Goal: Check status: Check status

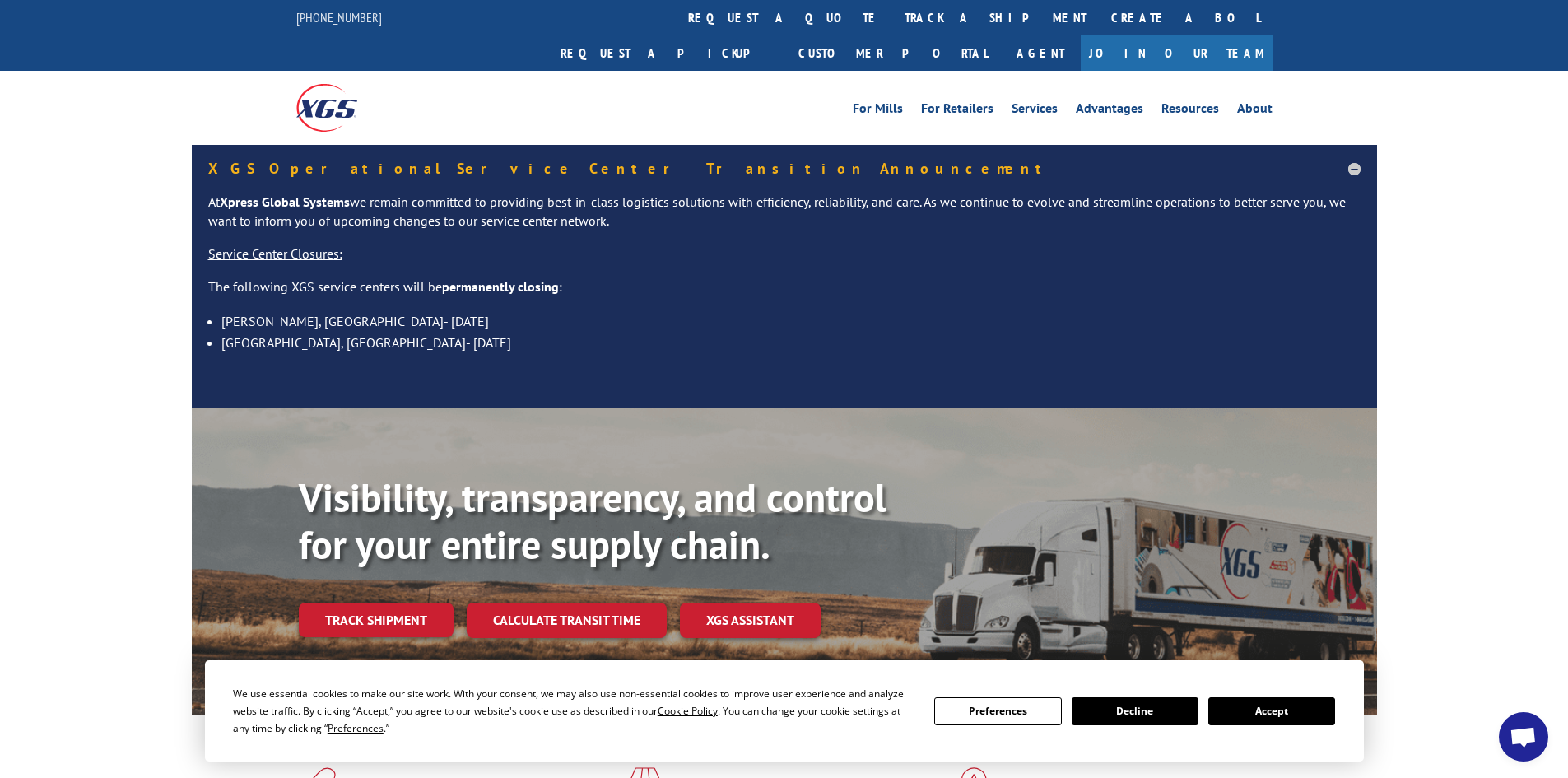
click at [1289, 713] on button "Accept" at bounding box center [1272, 711] width 127 height 28
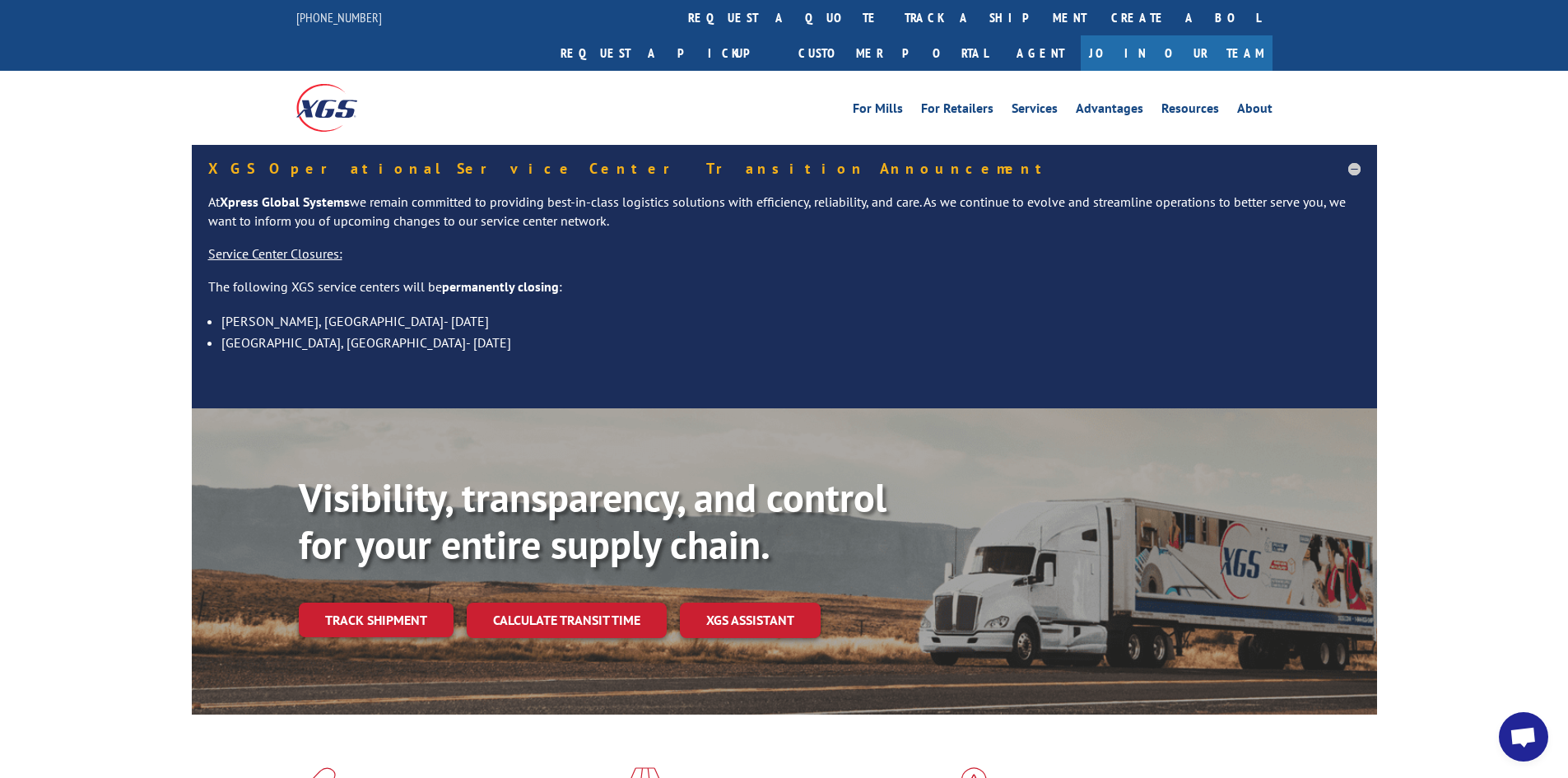
click at [1353, 161] on h5 "XGS Operational Service Center Transition Announcement" at bounding box center [784, 168] width 1153 height 15
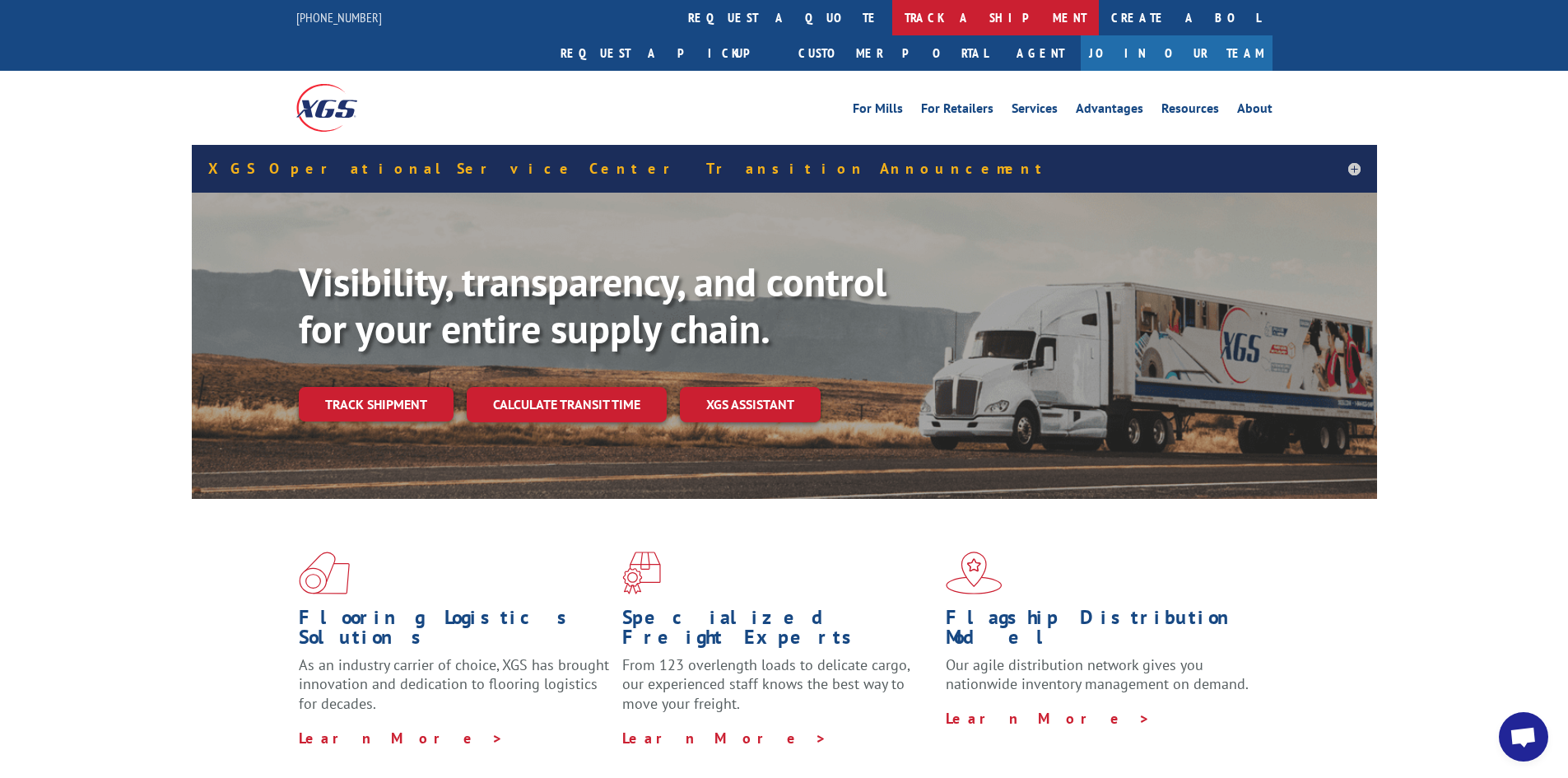
click at [893, 21] on link "track a shipment" at bounding box center [996, 18] width 206 height 35
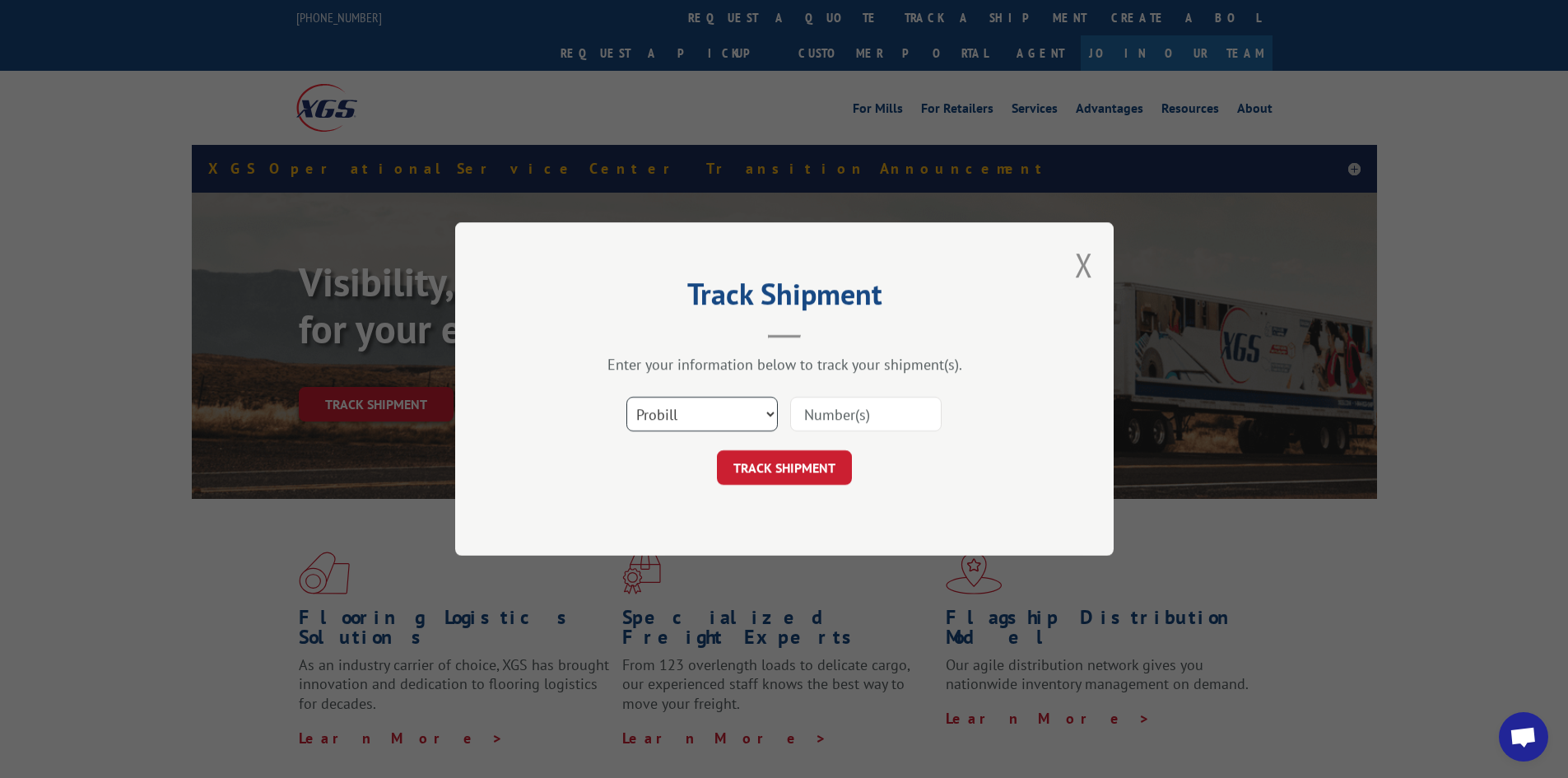
click at [747, 420] on select "Select category... Probill BOL PO" at bounding box center [702, 413] width 152 height 34
select select "bol"
click at [627, 396] on select "Select category... Probill BOL PO" at bounding box center [702, 413] width 152 height 34
click at [889, 427] on input at bounding box center [866, 413] width 152 height 34
paste input "6009848"
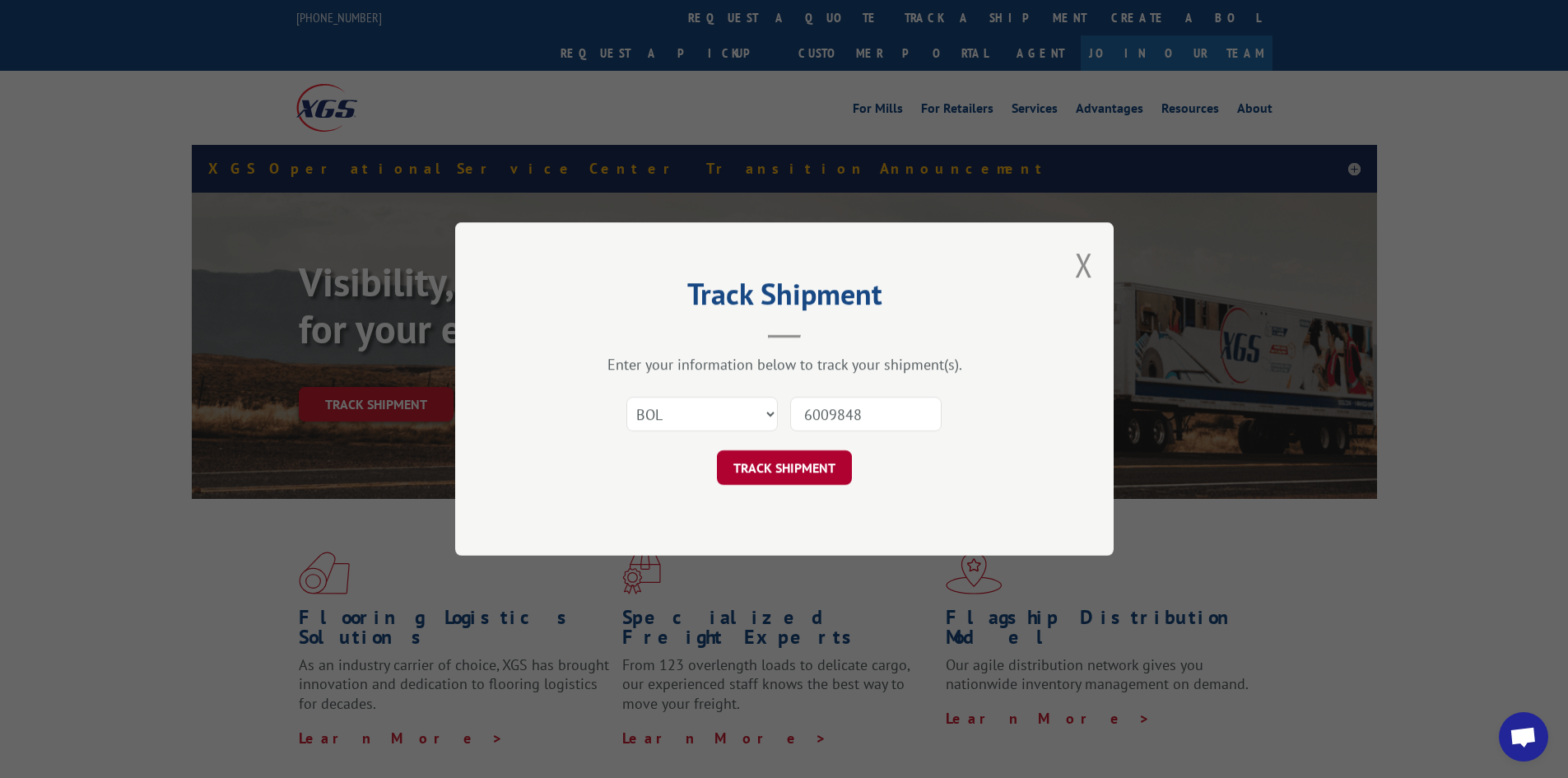
type input "6009848"
click at [763, 471] on button "TRACK SHIPMENT" at bounding box center [784, 467] width 135 height 34
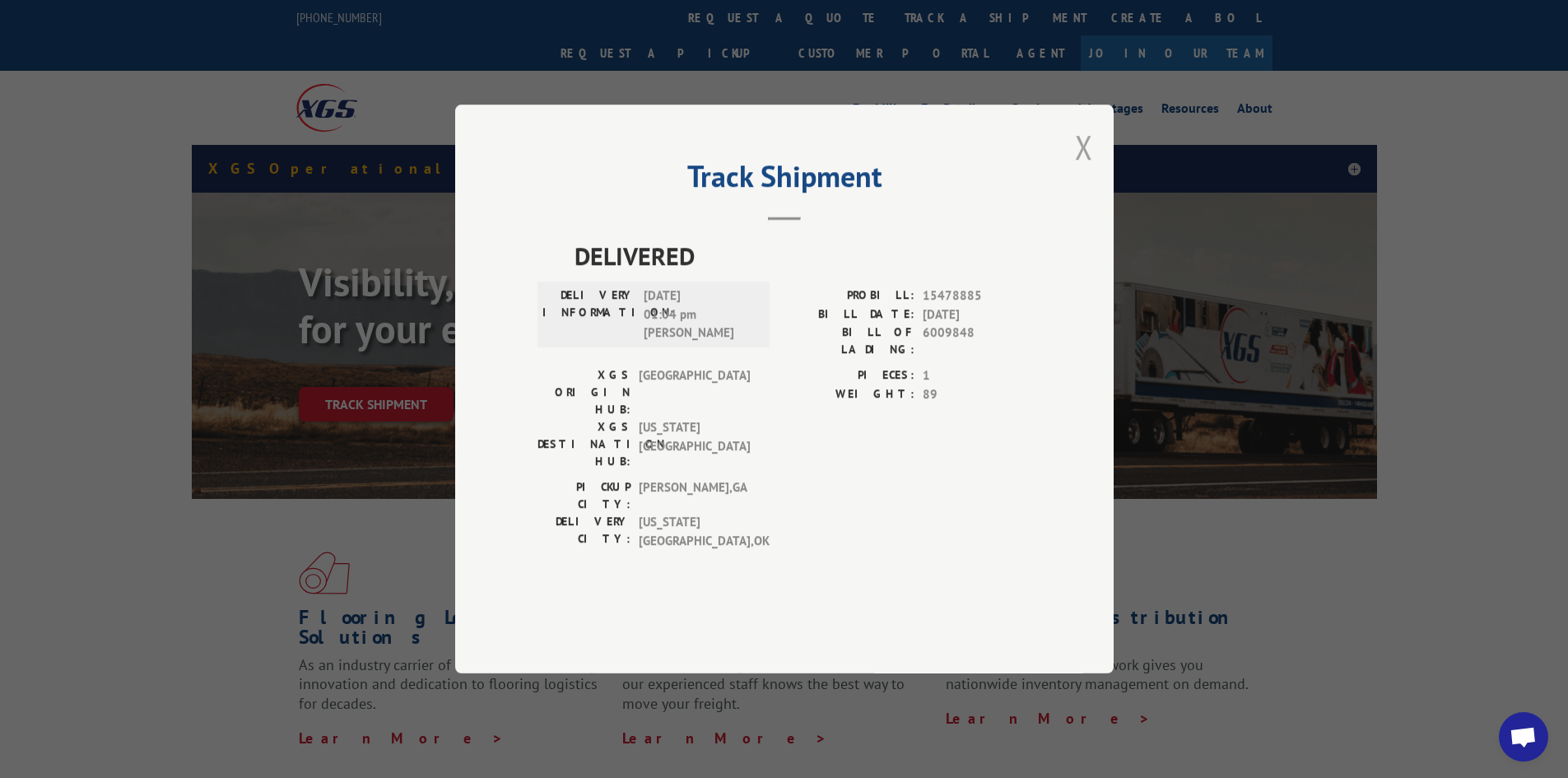
click at [1090, 168] on button "Close modal" at bounding box center [1084, 147] width 19 height 44
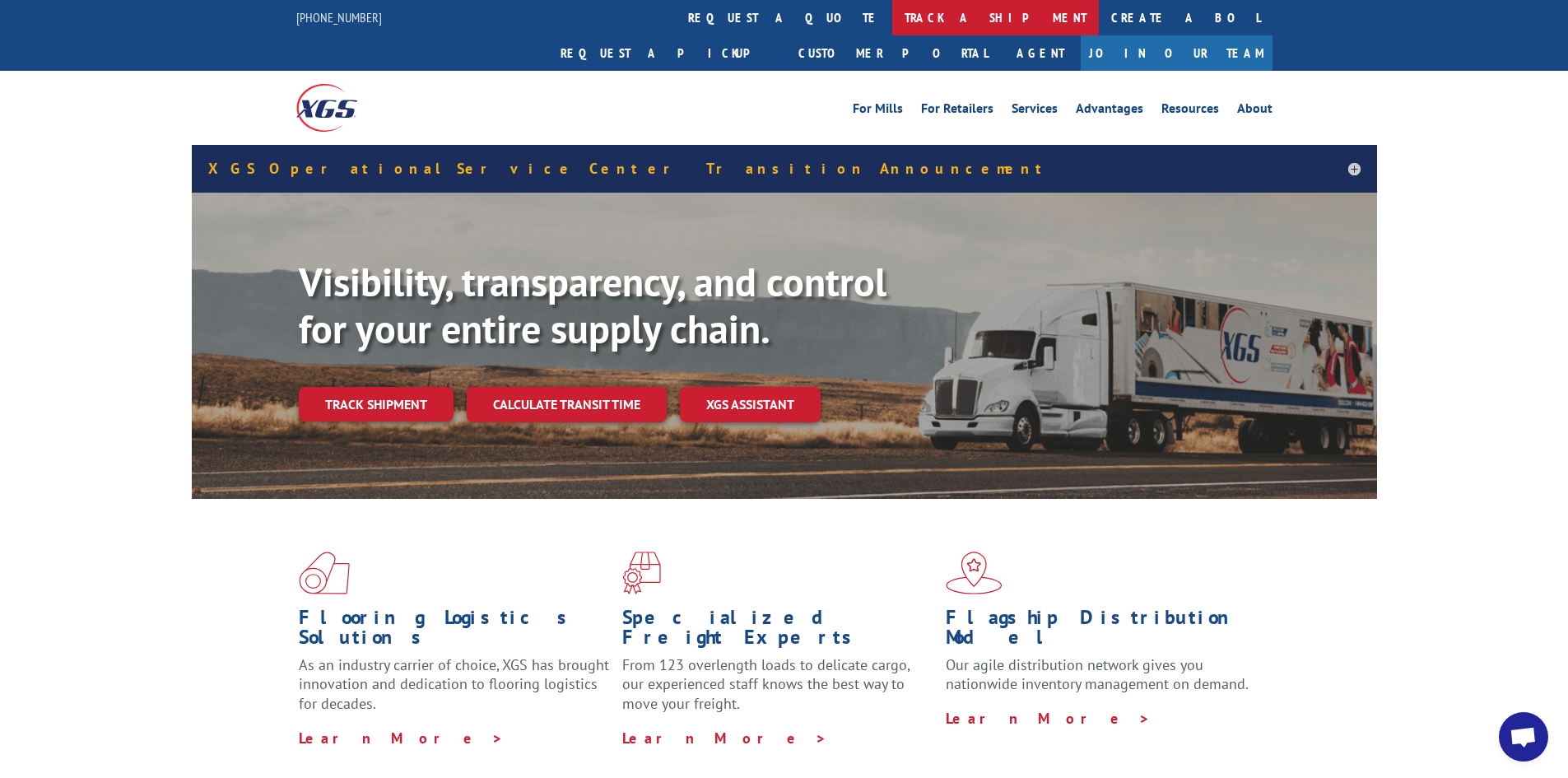
click at [893, 21] on link "track a shipment" at bounding box center [996, 18] width 206 height 35
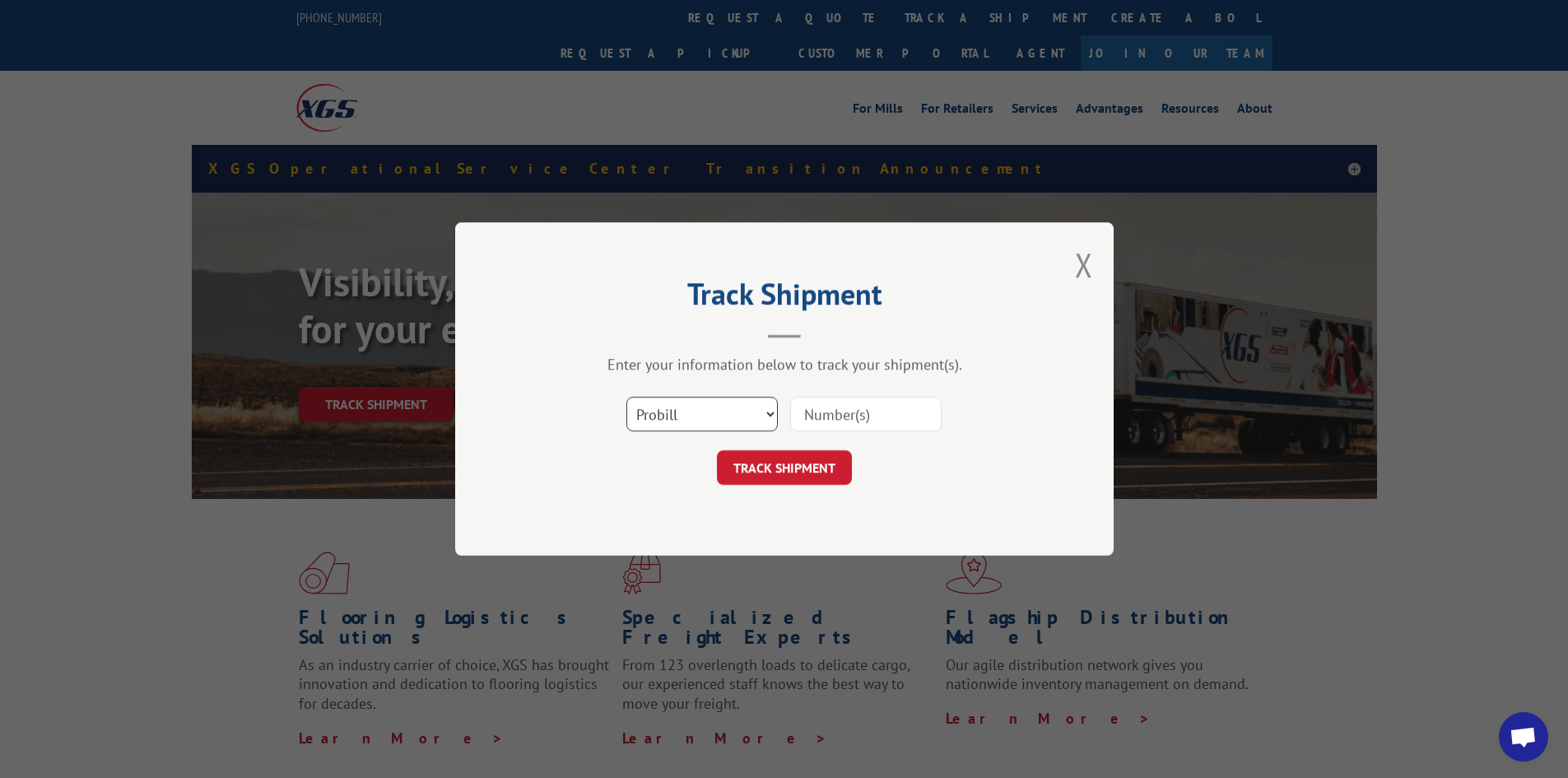
click at [678, 415] on select "Select category... Probill BOL PO" at bounding box center [702, 413] width 152 height 34
select select "po"
click at [627, 396] on select "Select category... Probill BOL PO" at bounding box center [702, 413] width 152 height 34
click at [842, 403] on input at bounding box center [866, 413] width 152 height 34
type input "62521031"
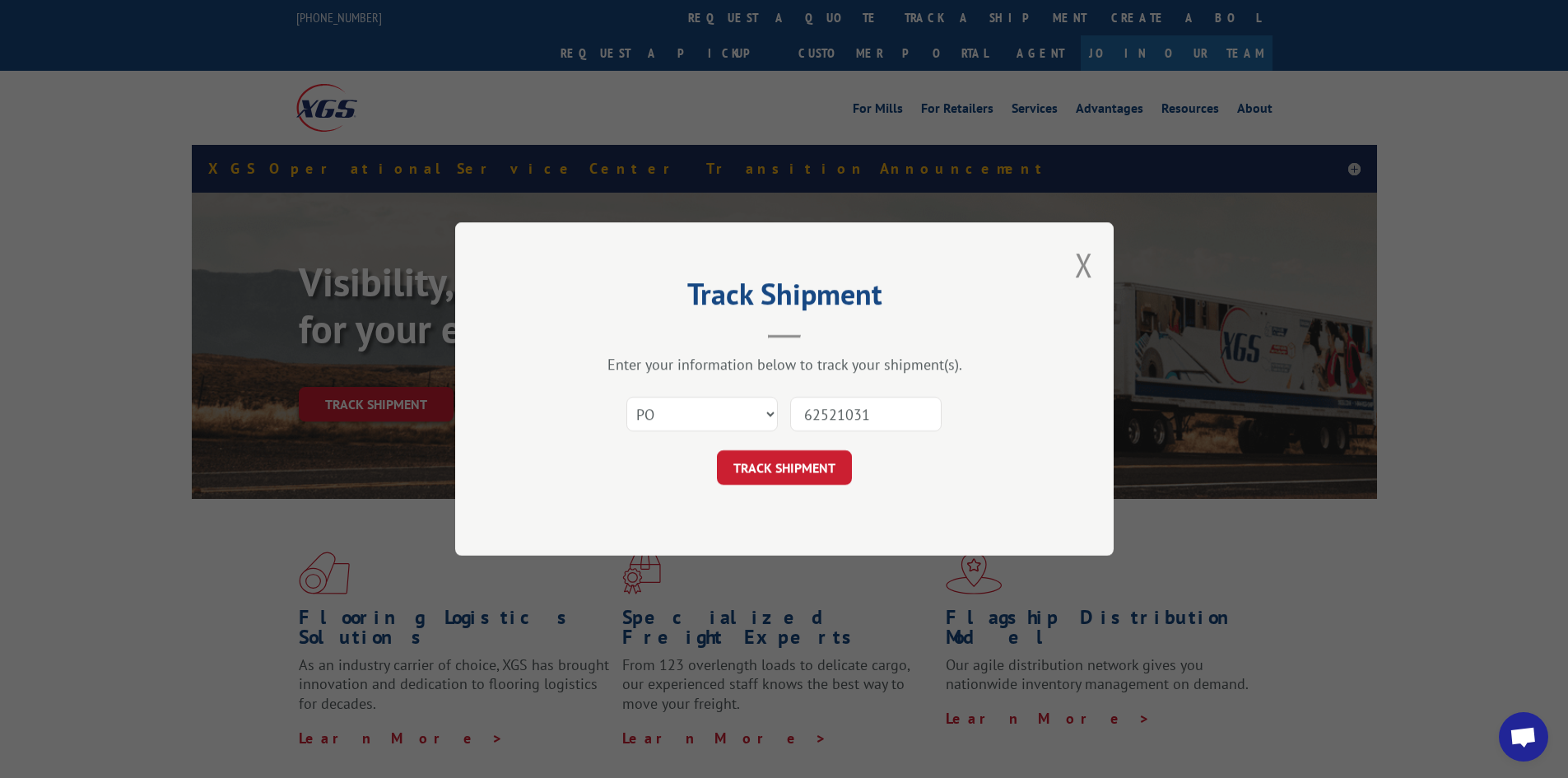
click button "TRACK SHIPMENT" at bounding box center [784, 467] width 135 height 34
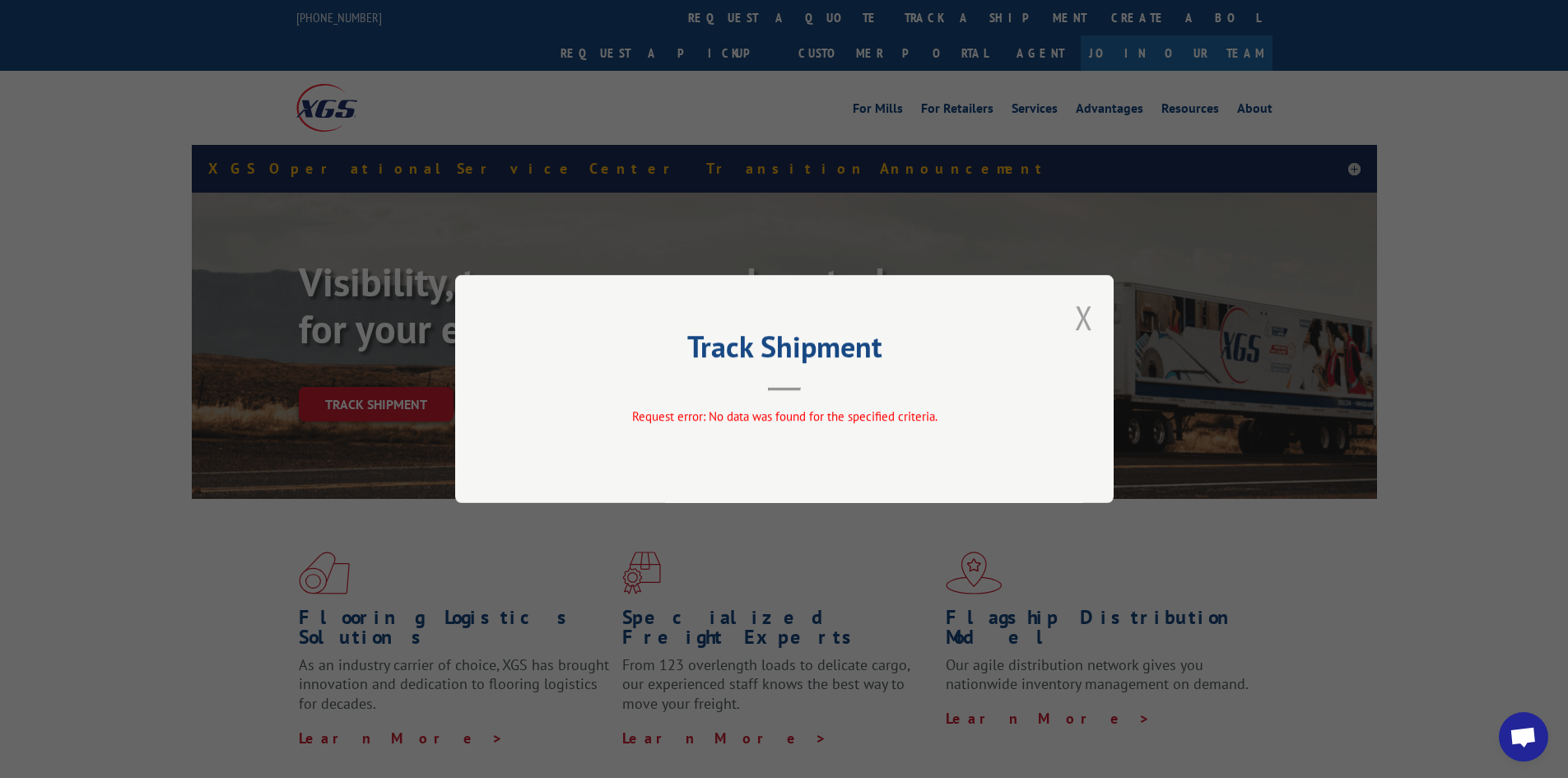
click at [1087, 311] on button "Close modal" at bounding box center [1084, 317] width 19 height 44
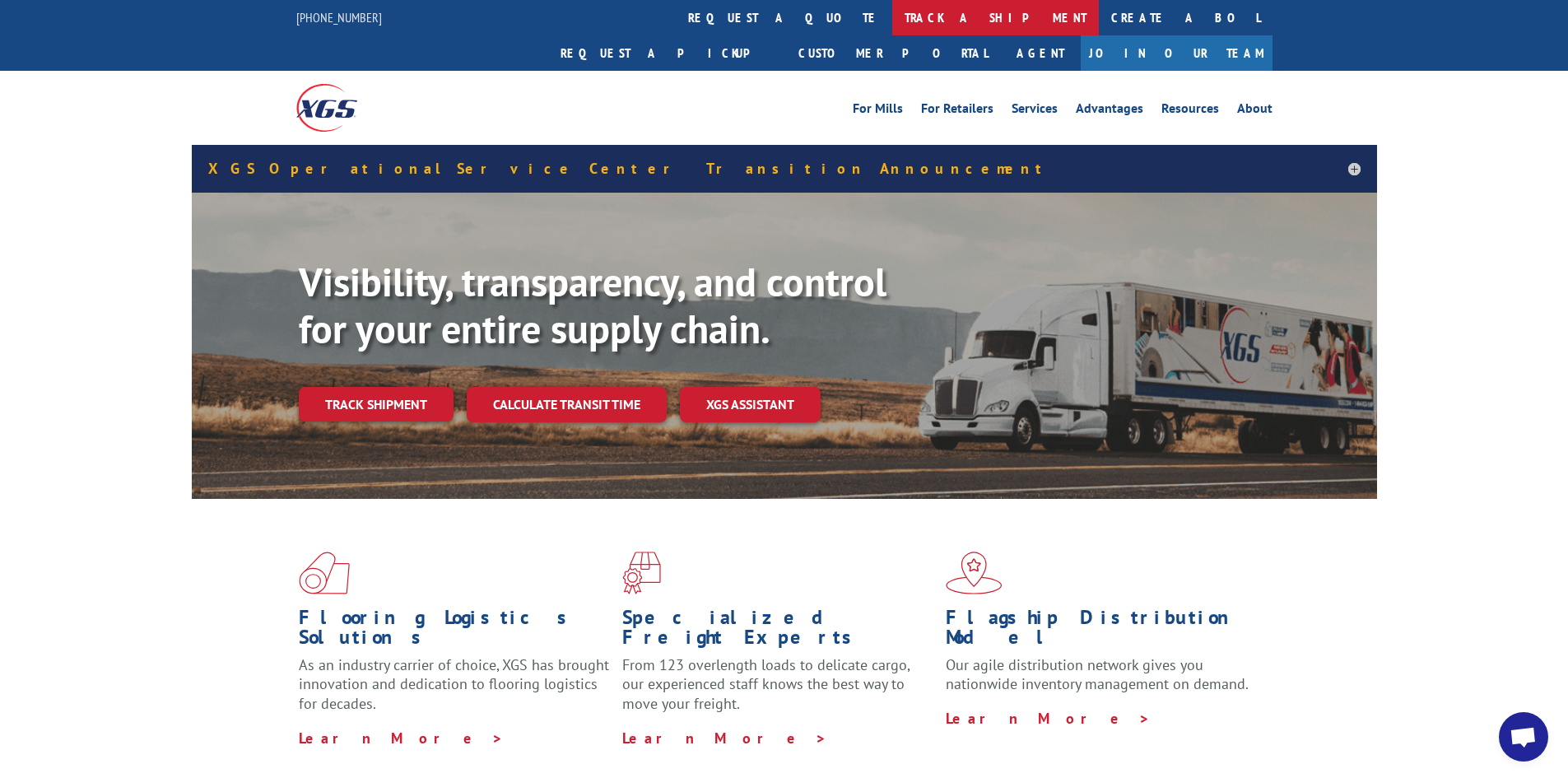
click at [893, 6] on link "track a shipment" at bounding box center [996, 18] width 206 height 35
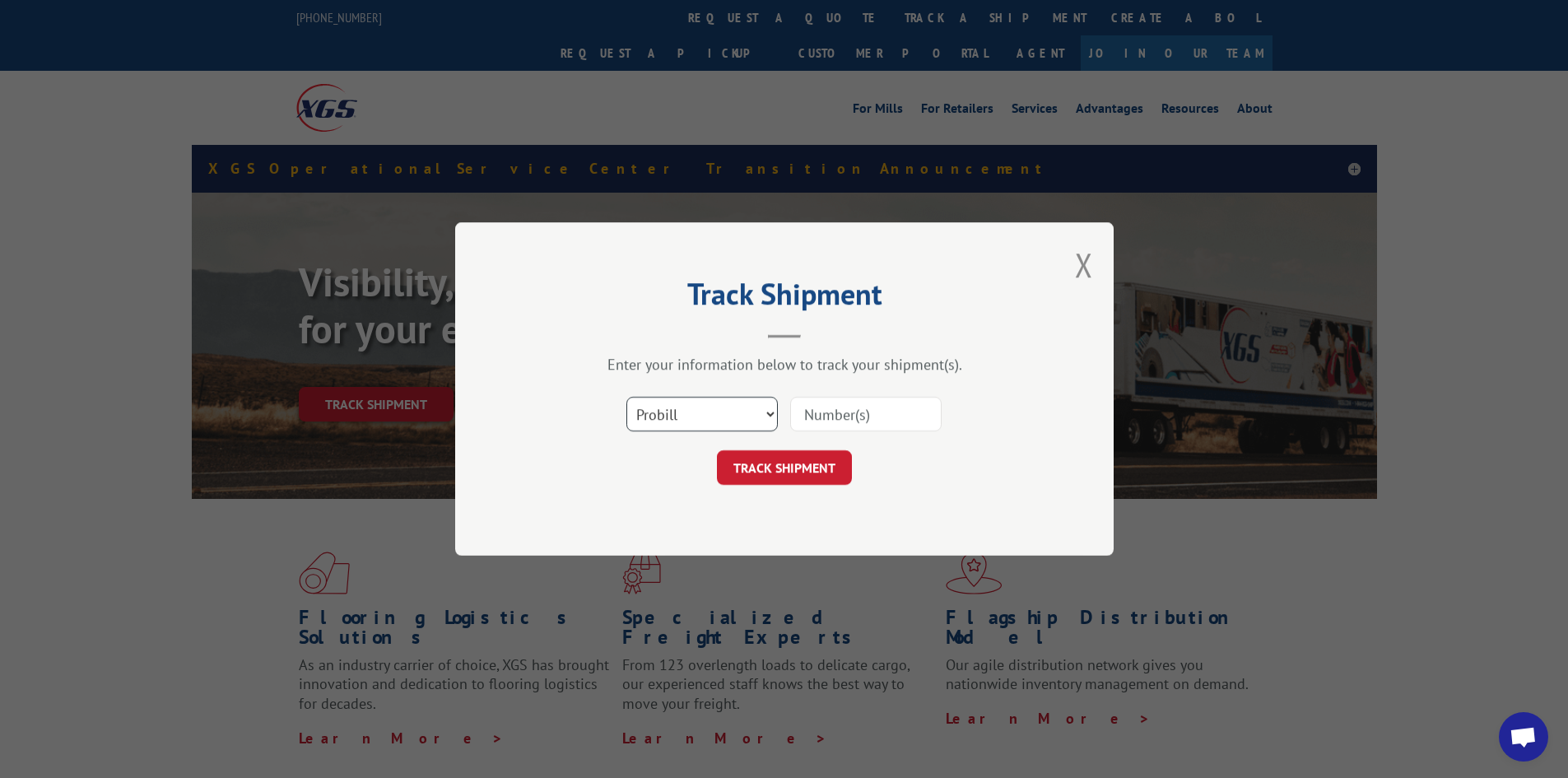
click at [744, 412] on select "Select category... Probill BOL PO" at bounding box center [702, 413] width 152 height 34
select select "po"
click at [627, 396] on select "Select category... Probill BOL PO" at bounding box center [702, 413] width 152 height 34
click at [819, 416] on input at bounding box center [866, 413] width 152 height 34
type input "62521031"
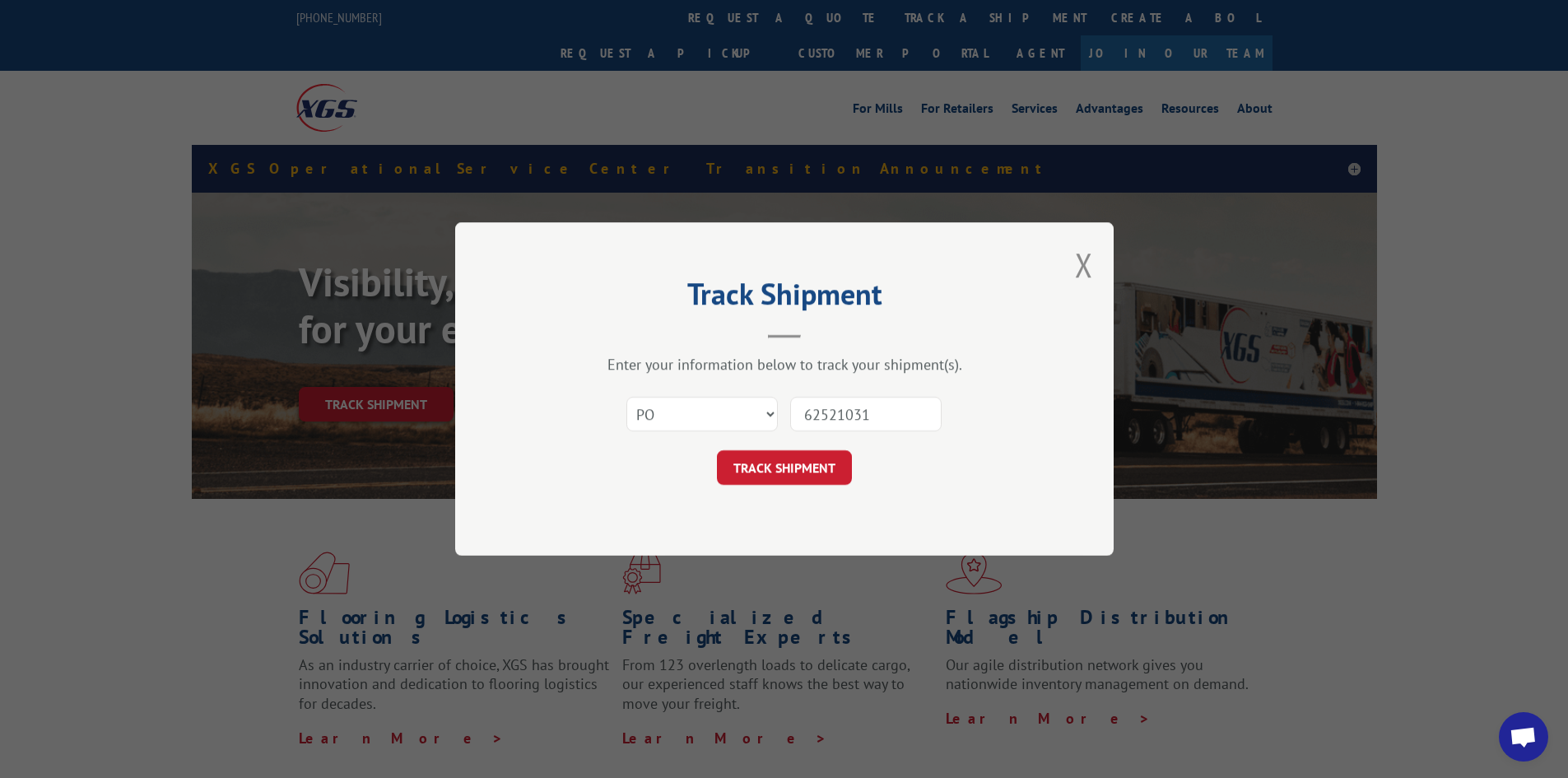
click at [717, 450] on button "TRACK SHIPMENT" at bounding box center [784, 467] width 135 height 34
